Goal: Task Accomplishment & Management: Use online tool/utility

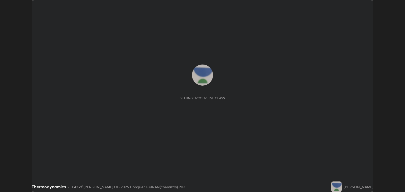
scroll to position [192, 405]
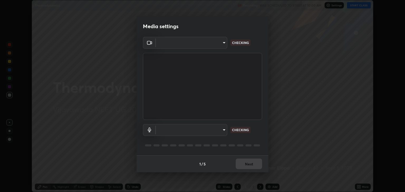
type input "18efe283419ebebb34f3f069735d570d1efa482ca5ebb0fbe8eacb96b6d22603"
click at [224, 130] on body "Erase all Thermodynamics Recording WAS SCHEDULED TO START AT 10:00 AM Settings …" at bounding box center [202, 96] width 405 height 192
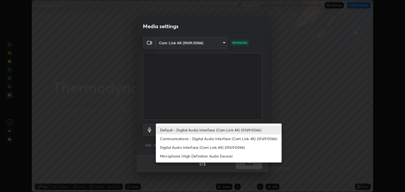
click at [198, 148] on li "Digital Audio Interface (Cam Link 4K) (0fd9:0066)" at bounding box center [219, 147] width 126 height 9
type input "dcad4d0ab638e1a35b0cc06f23c8842348ae8cd1eb66fe60e42d8e2ec81f684a"
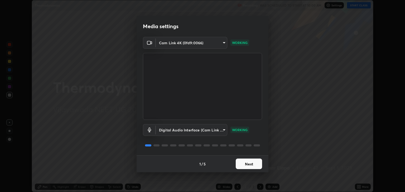
click at [250, 164] on button "Next" at bounding box center [248, 164] width 26 height 11
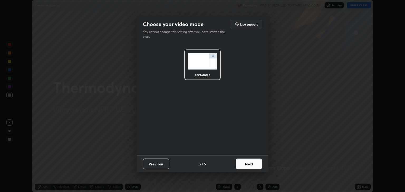
click at [252, 164] on button "Next" at bounding box center [248, 164] width 26 height 11
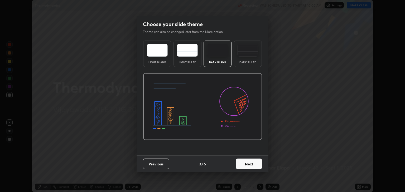
click at [258, 165] on button "Next" at bounding box center [248, 164] width 26 height 11
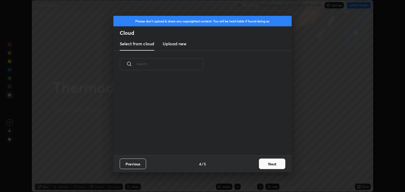
click at [269, 164] on button "Next" at bounding box center [272, 164] width 26 height 11
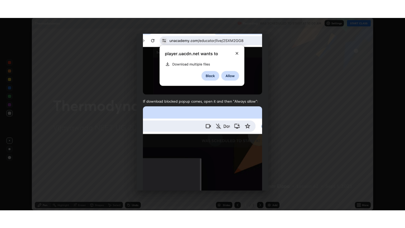
scroll to position [107, 0]
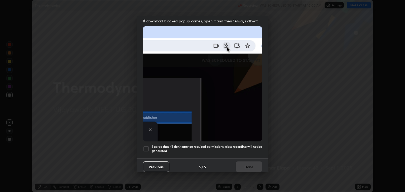
click at [149, 147] on div at bounding box center [146, 149] width 6 height 6
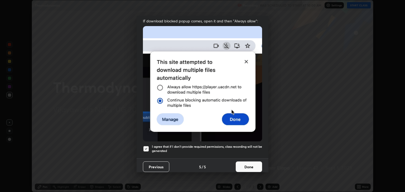
click at [245, 163] on button "Done" at bounding box center [248, 166] width 26 height 11
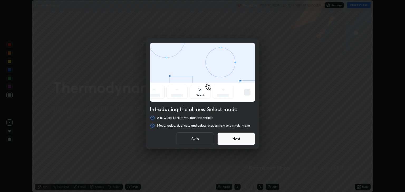
click at [206, 141] on button "Skip" at bounding box center [195, 138] width 38 height 13
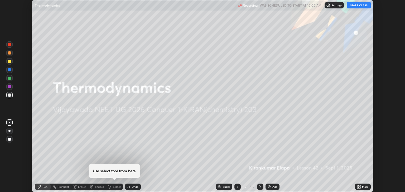
click at [358, 8] on button "START CLASS" at bounding box center [359, 5] width 24 height 6
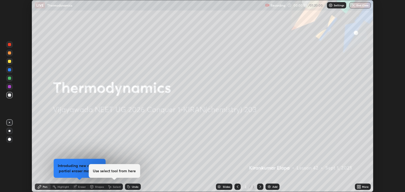
click at [359, 186] on icon at bounding box center [359, 185] width 1 height 1
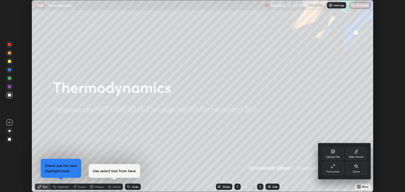
click at [331, 169] on div "Full screen" at bounding box center [332, 168] width 21 height 13
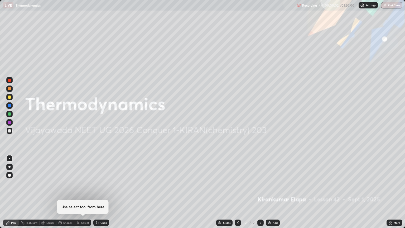
scroll to position [228, 405]
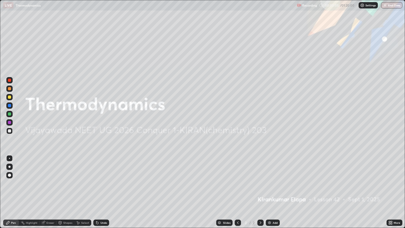
click at [273, 192] on div "Add" at bounding box center [274, 222] width 5 height 3
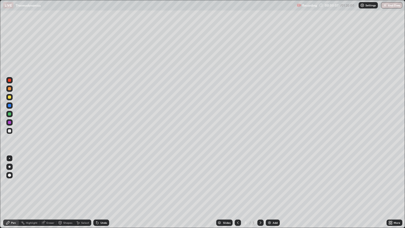
click at [9, 166] on div at bounding box center [9, 166] width 2 height 2
click at [9, 97] on div at bounding box center [9, 96] width 3 height 3
click at [12, 115] on div at bounding box center [9, 114] width 6 height 6
click at [9, 90] on div at bounding box center [9, 88] width 6 height 6
click at [277, 192] on div "Add" at bounding box center [274, 222] width 5 height 3
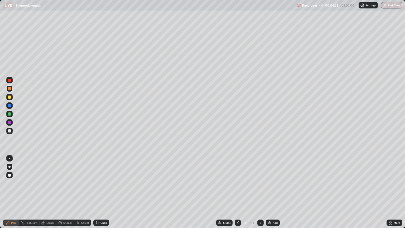
click at [9, 97] on div at bounding box center [9, 96] width 3 height 3
click at [11, 130] on div at bounding box center [9, 130] width 3 height 3
click at [275, 192] on div "Add" at bounding box center [274, 222] width 5 height 3
click at [9, 97] on div at bounding box center [9, 96] width 3 height 3
click at [10, 131] on div at bounding box center [9, 130] width 3 height 3
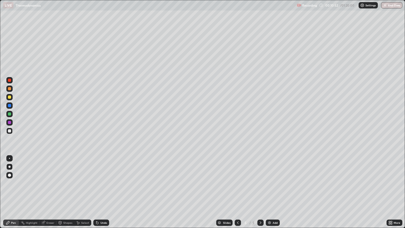
click at [272, 192] on div "Add" at bounding box center [274, 222] width 5 height 3
click at [12, 122] on div at bounding box center [9, 122] width 6 height 6
click at [11, 133] on div at bounding box center [9, 130] width 6 height 6
click at [12, 115] on div at bounding box center [9, 114] width 6 height 6
click at [9, 89] on div at bounding box center [9, 88] width 3 height 3
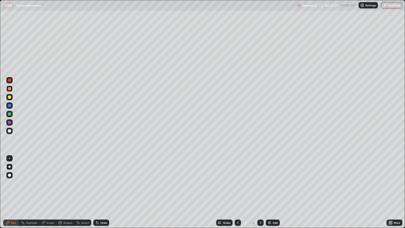
click at [270, 192] on img at bounding box center [269, 222] width 4 height 4
click at [9, 131] on div at bounding box center [9, 130] width 3 height 3
click at [11, 81] on div at bounding box center [9, 80] width 6 height 6
click at [11, 113] on div at bounding box center [9, 114] width 6 height 6
click at [274, 192] on div "Add" at bounding box center [274, 222] width 5 height 3
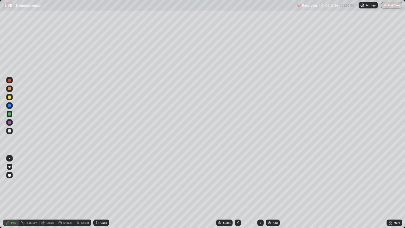
click at [12, 99] on div at bounding box center [9, 97] width 6 height 6
click at [9, 131] on div at bounding box center [9, 130] width 3 height 3
click at [10, 114] on div at bounding box center [9, 113] width 3 height 3
click at [9, 99] on div at bounding box center [9, 97] width 6 height 6
click at [8, 91] on div at bounding box center [9, 88] width 6 height 6
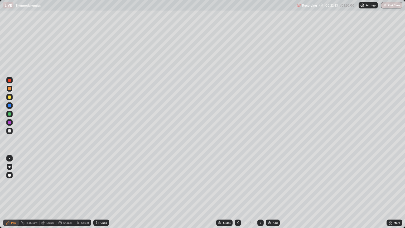
click at [12, 131] on div at bounding box center [9, 130] width 6 height 6
click at [11, 98] on div at bounding box center [9, 96] width 3 height 3
click at [9, 89] on div at bounding box center [9, 88] width 3 height 3
click at [10, 115] on div at bounding box center [9, 113] width 3 height 3
click at [271, 192] on div "Add" at bounding box center [272, 222] width 14 height 6
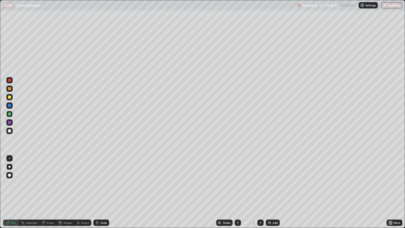
click at [10, 97] on div at bounding box center [9, 96] width 3 height 3
click at [9, 131] on div at bounding box center [9, 130] width 3 height 3
click at [100, 192] on div "Undo" at bounding box center [103, 222] width 7 height 3
click at [237, 192] on icon at bounding box center [237, 222] width 4 height 4
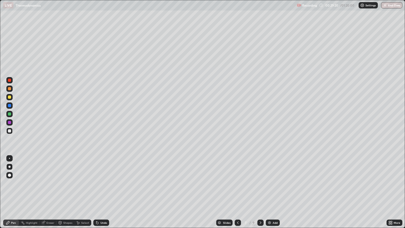
click at [239, 192] on div at bounding box center [237, 222] width 6 height 6
click at [240, 192] on div at bounding box center [237, 222] width 6 height 6
click at [239, 192] on div at bounding box center [237, 222] width 6 height 6
click at [237, 192] on icon at bounding box center [237, 222] width 4 height 4
click at [259, 192] on icon at bounding box center [260, 222] width 4 height 4
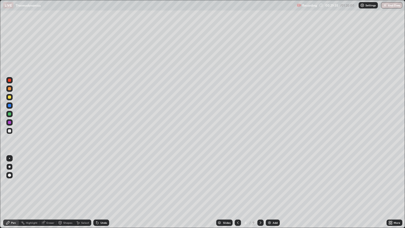
click at [237, 192] on icon at bounding box center [237, 222] width 4 height 4
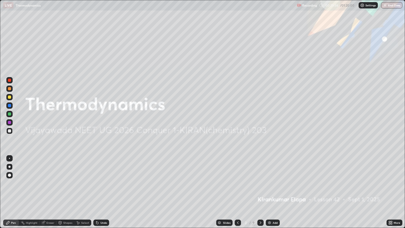
click at [260, 192] on icon at bounding box center [260, 222] width 4 height 4
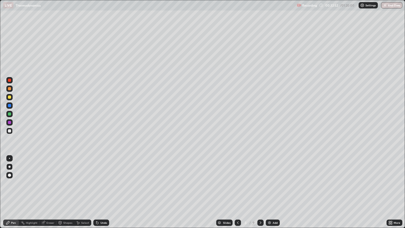
click at [260, 192] on icon at bounding box center [260, 222] width 4 height 4
click at [259, 192] on icon at bounding box center [260, 222] width 4 height 4
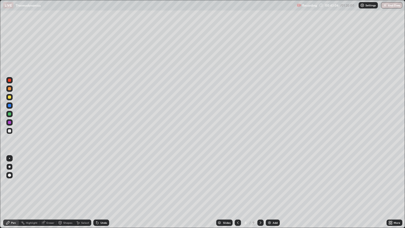
click at [10, 122] on div at bounding box center [9, 122] width 3 height 3
click at [12, 98] on div at bounding box center [9, 97] width 6 height 6
click at [260, 192] on icon at bounding box center [260, 222] width 4 height 4
click at [50, 192] on div "Eraser" at bounding box center [50, 222] width 8 height 3
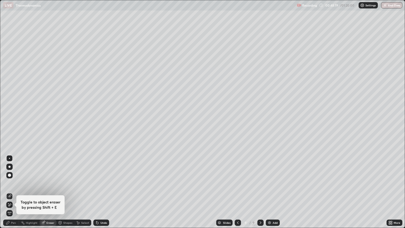
click at [15, 192] on div "Pen" at bounding box center [13, 222] width 5 height 3
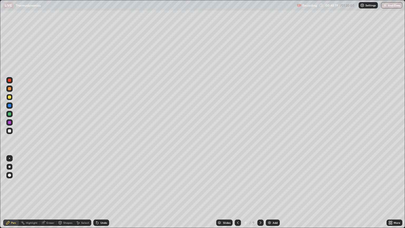
click at [12, 130] on div at bounding box center [9, 130] width 6 height 6
click at [393, 8] on button "End Class" at bounding box center [391, 5] width 21 height 6
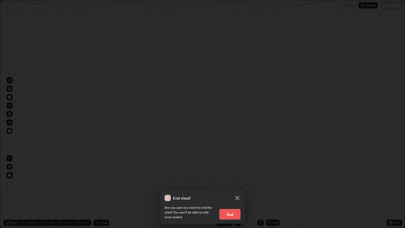
click at [235, 192] on button "End" at bounding box center [229, 214] width 21 height 11
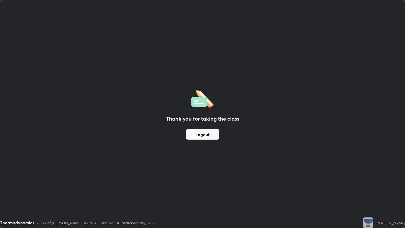
click at [206, 137] on button "Logout" at bounding box center [202, 134] width 33 height 11
